Goal: Task Accomplishment & Management: Complete application form

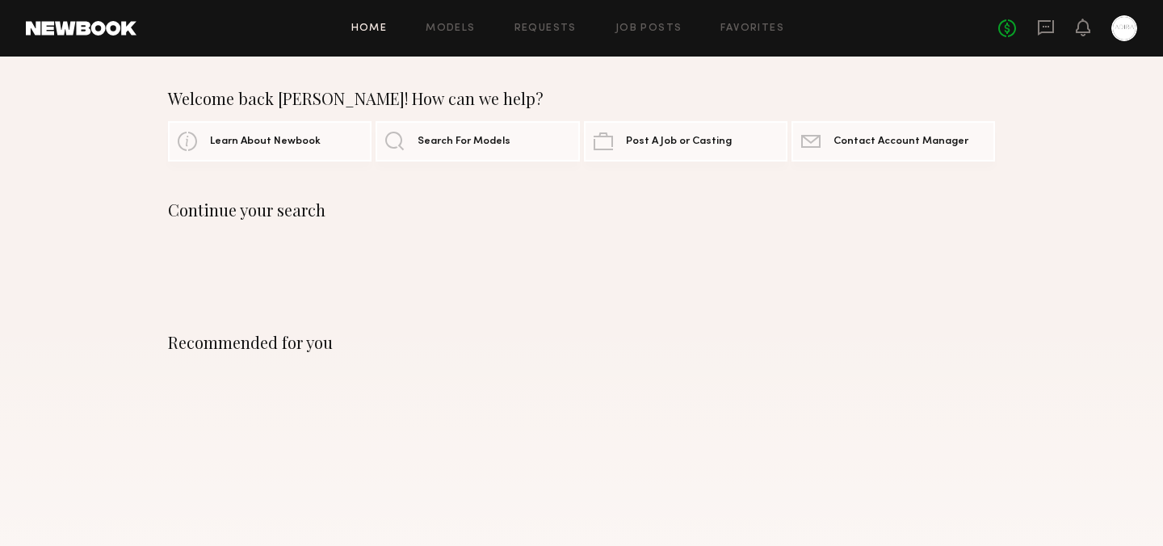
click at [638, 19] on div "Home Models Requests Job Posts Favorites Sign Out No fees up to $5,000" at bounding box center [637, 28] width 1001 height 26
click at [635, 30] on link "Job Posts" at bounding box center [649, 28] width 67 height 11
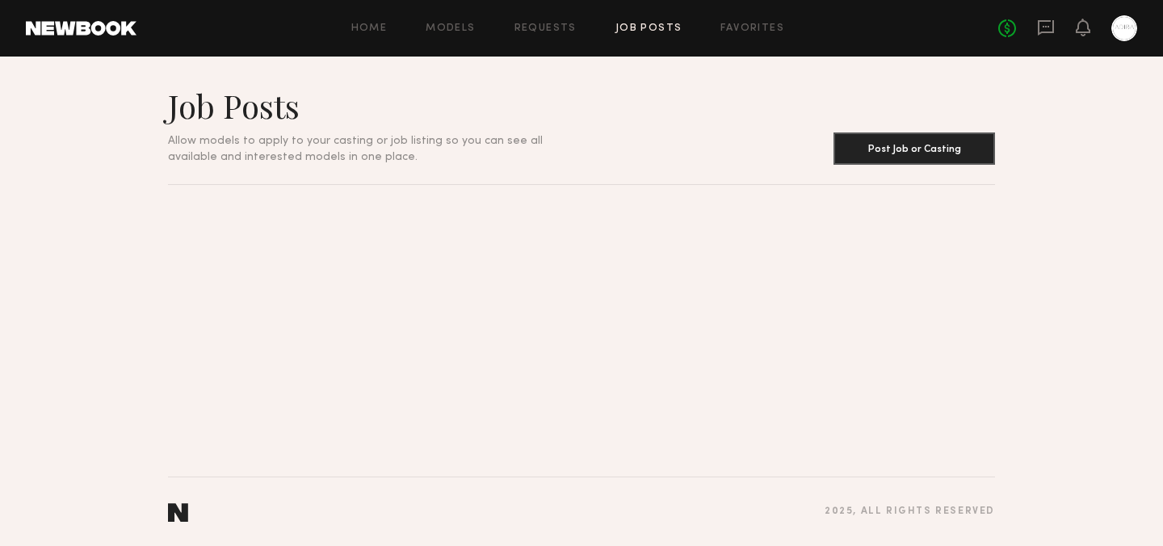
click at [654, 24] on link "Job Posts" at bounding box center [649, 28] width 67 height 11
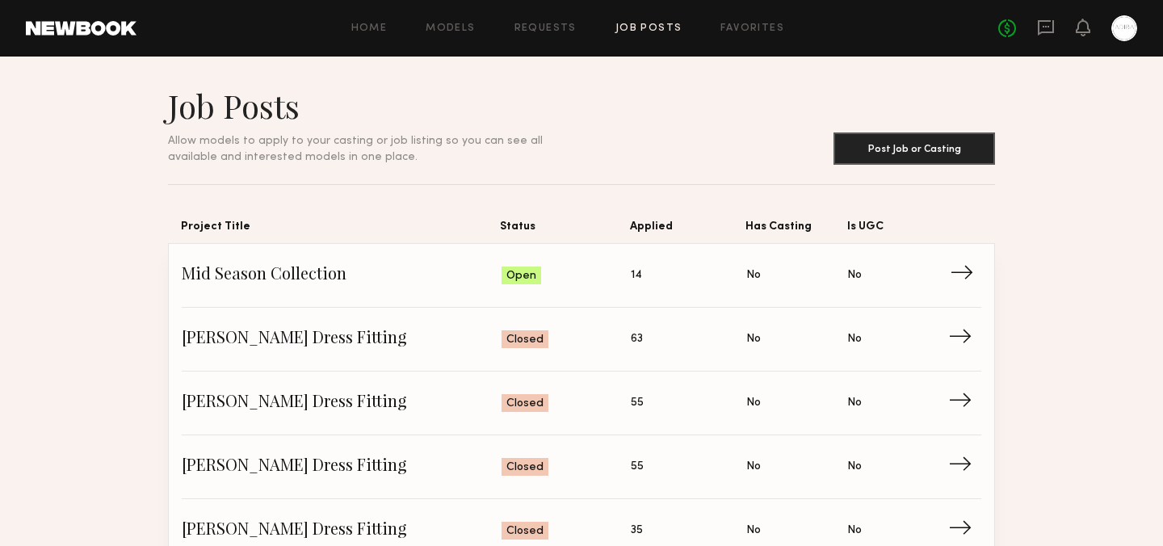
click at [323, 278] on span "Mid Season Collection" at bounding box center [342, 275] width 320 height 24
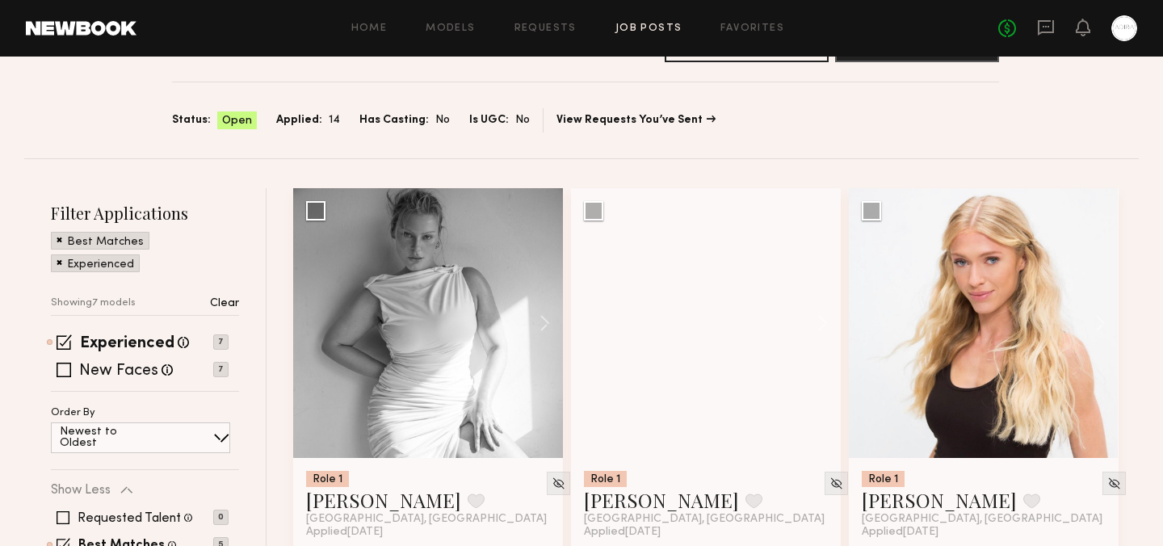
scroll to position [85, 0]
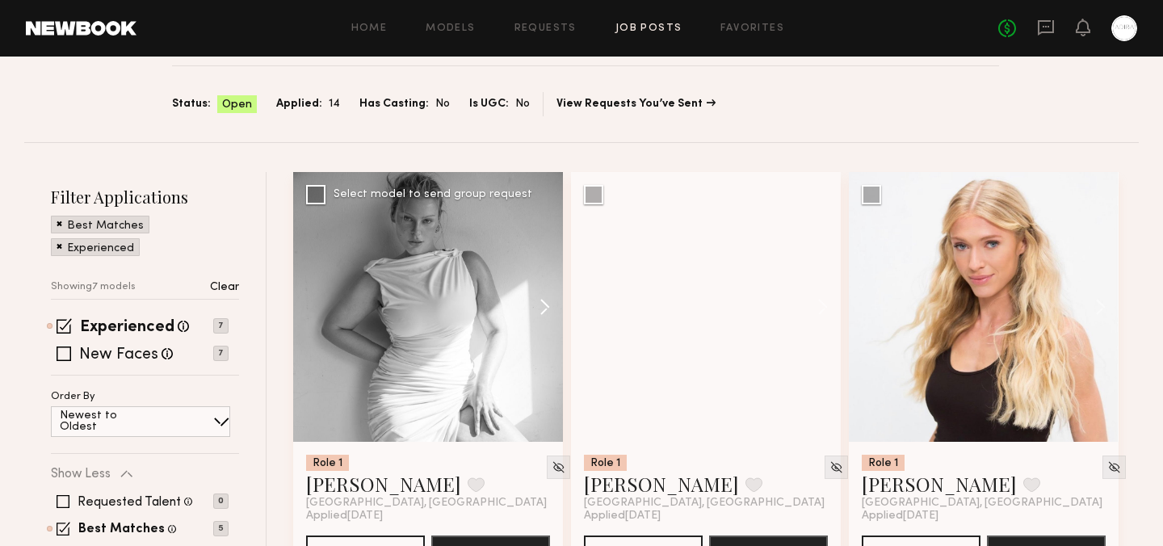
click at [541, 313] on button at bounding box center [537, 307] width 52 height 270
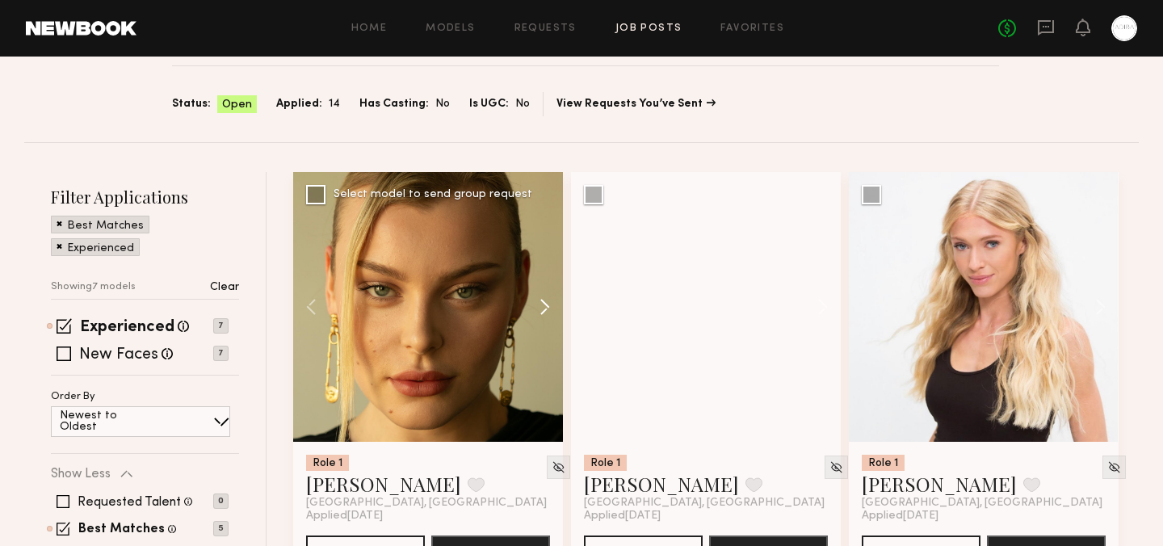
click at [541, 313] on button at bounding box center [537, 307] width 52 height 270
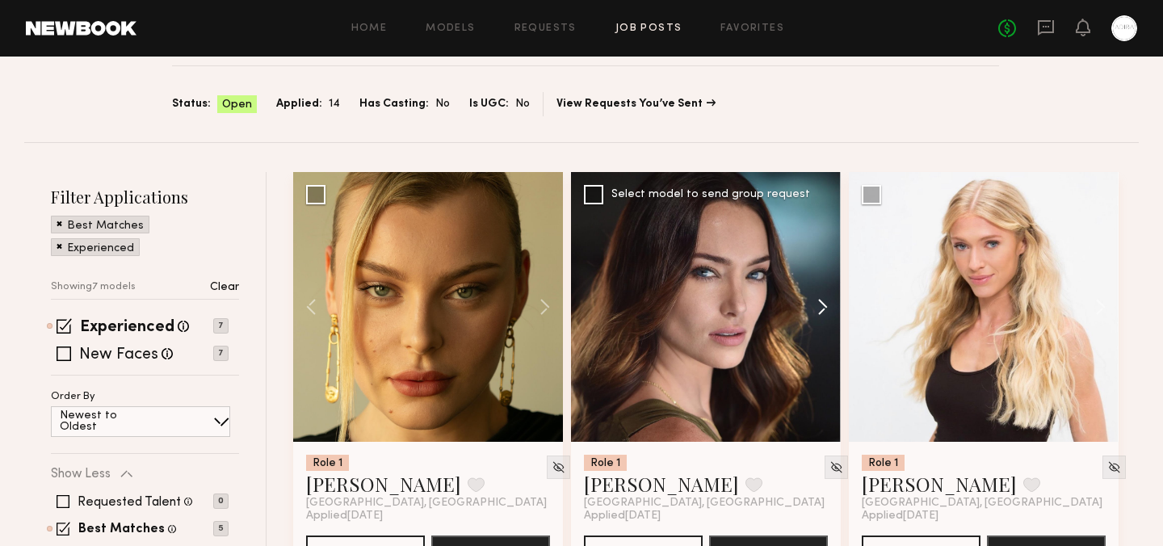
click at [826, 305] on button at bounding box center [815, 307] width 52 height 270
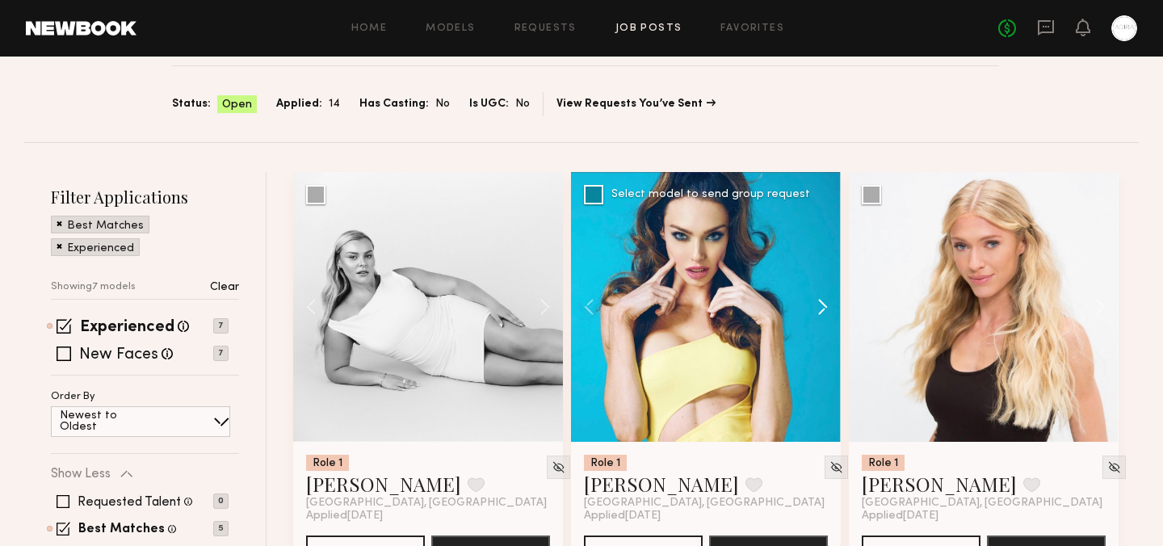
click at [826, 305] on button at bounding box center [815, 307] width 52 height 270
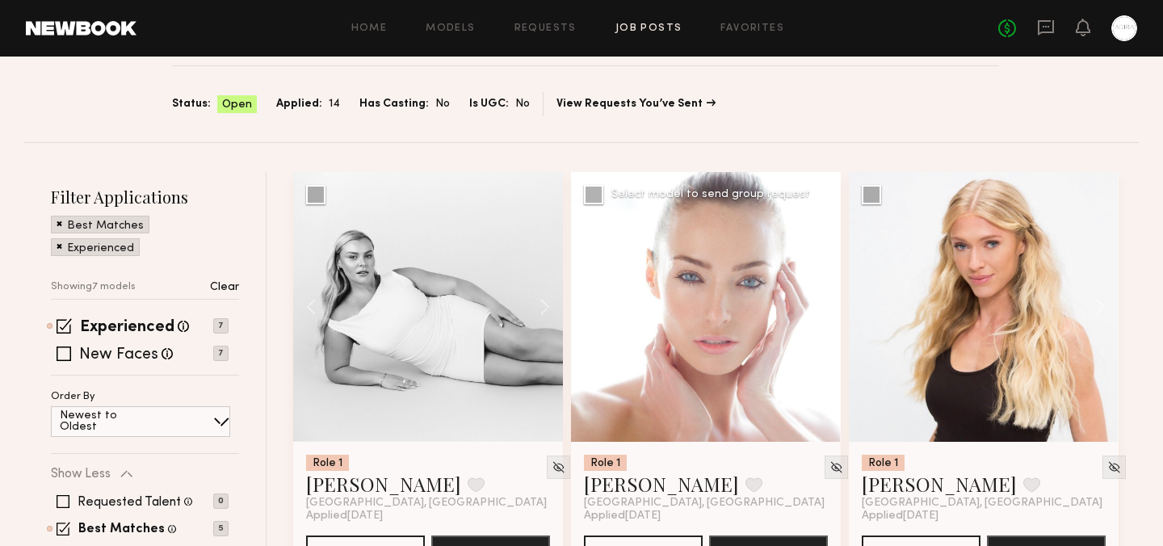
click at [823, 305] on button at bounding box center [815, 307] width 52 height 270
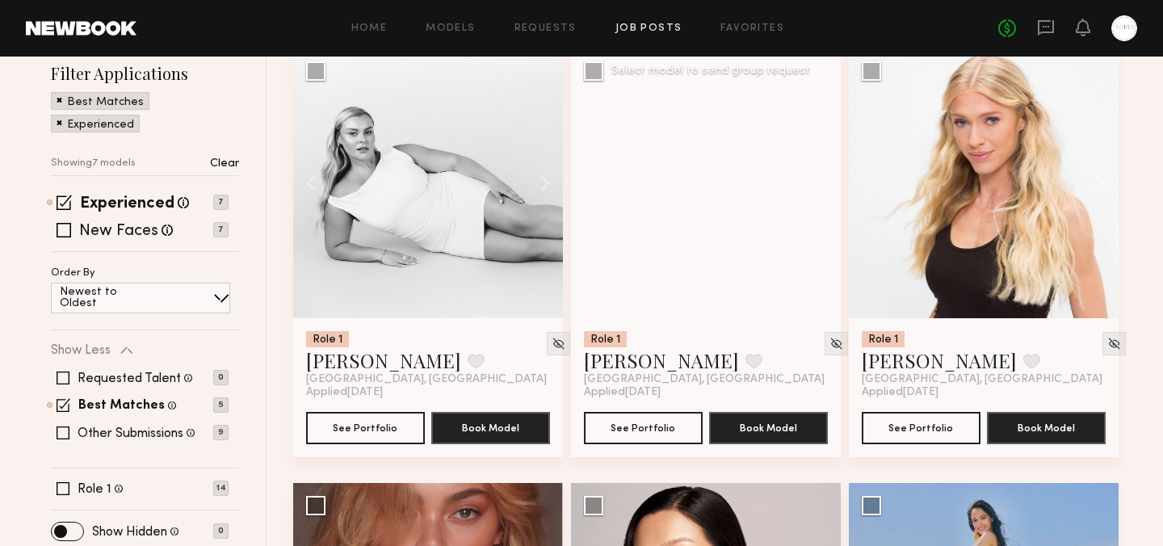
scroll to position [232, 0]
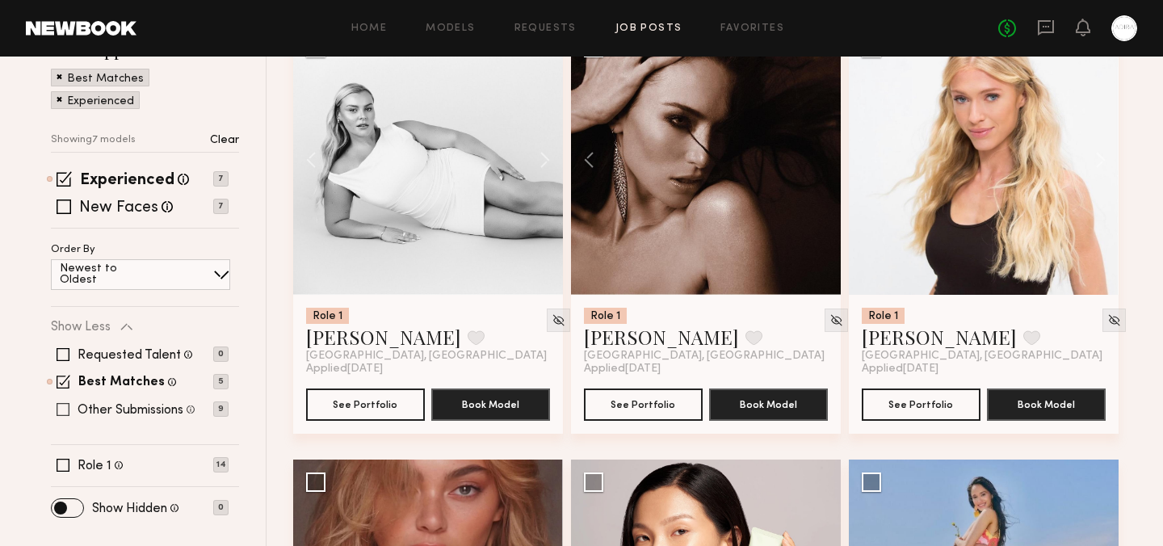
click at [61, 405] on span at bounding box center [63, 409] width 13 height 13
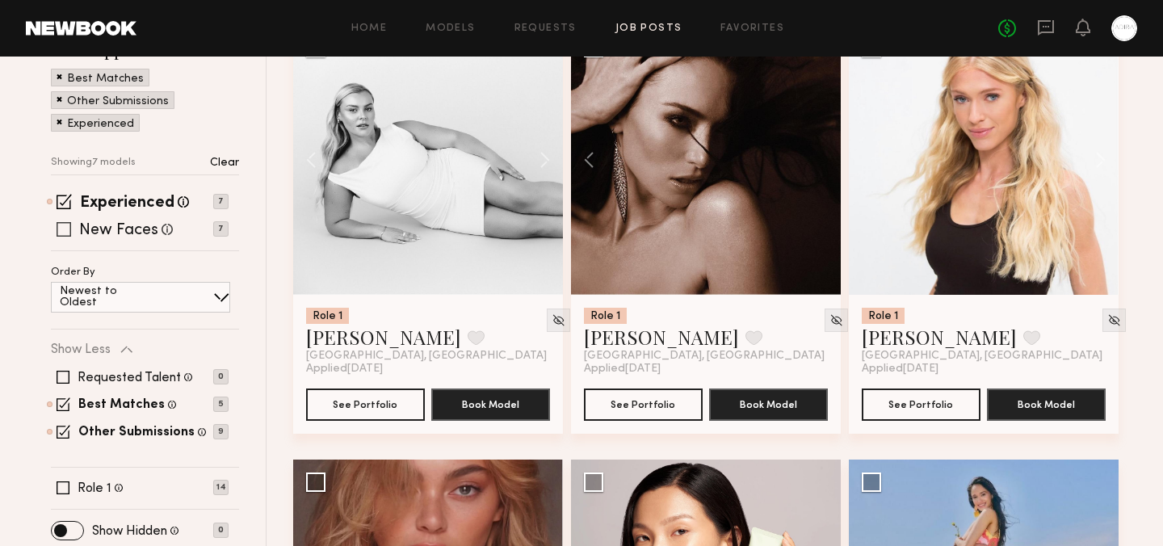
click at [65, 229] on span at bounding box center [64, 229] width 15 height 15
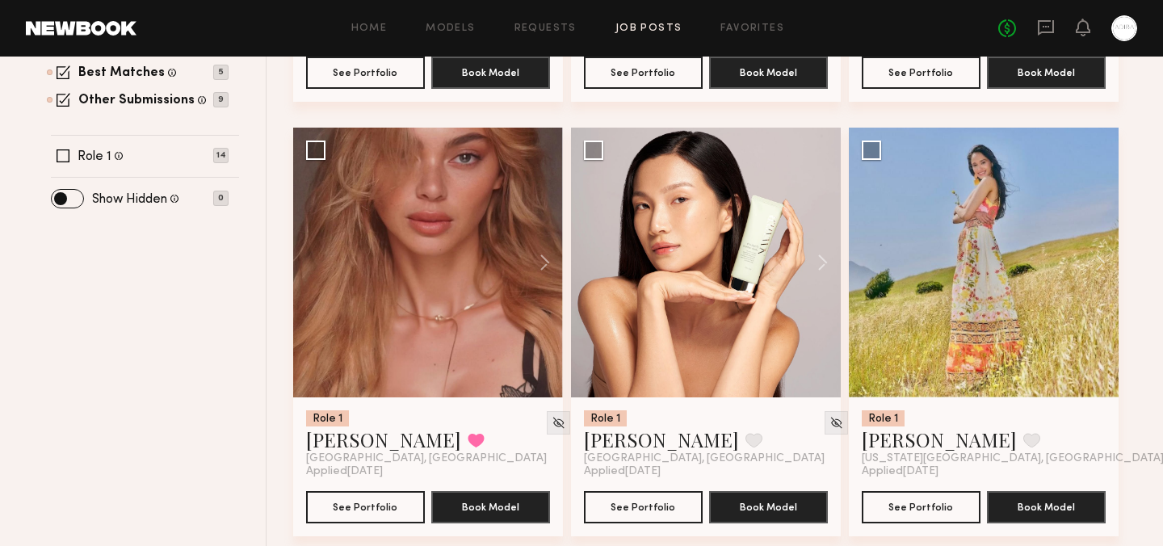
scroll to position [592, 0]
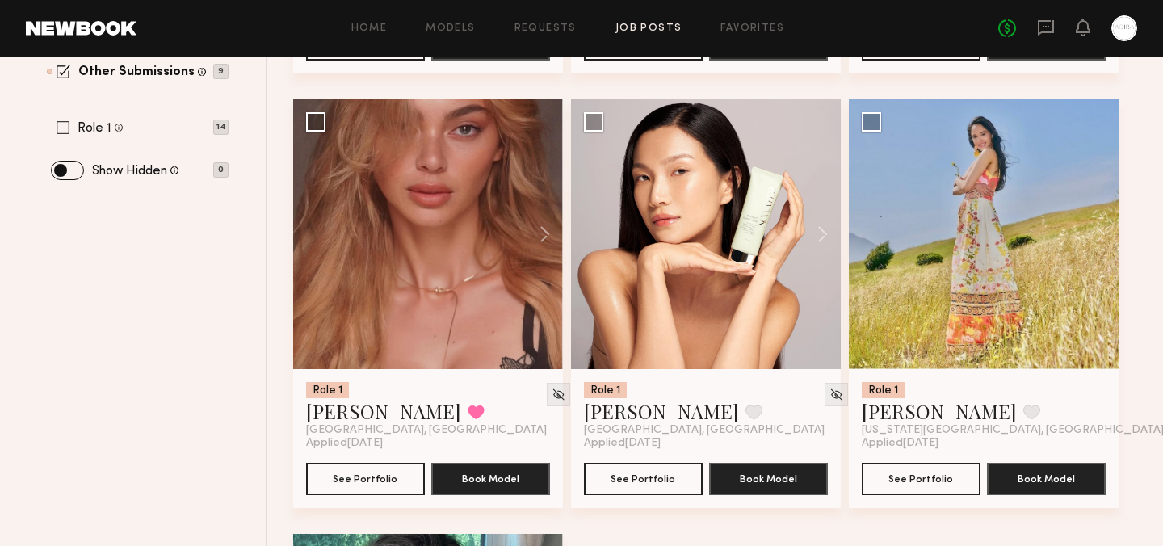
click at [66, 125] on span at bounding box center [63, 127] width 13 height 13
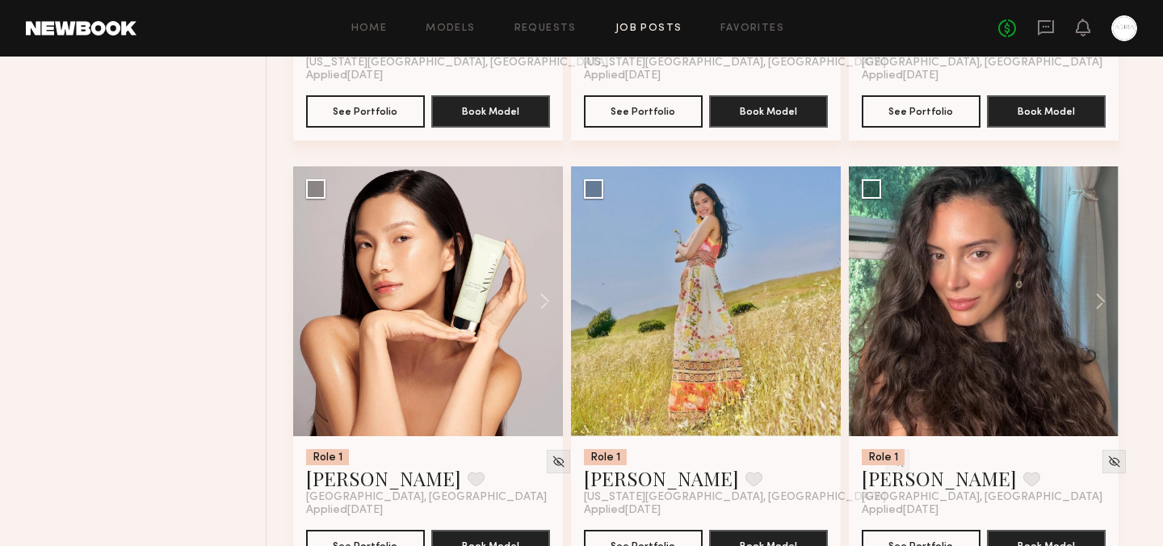
scroll to position [1330, 0]
